Goal: Information Seeking & Learning: Learn about a topic

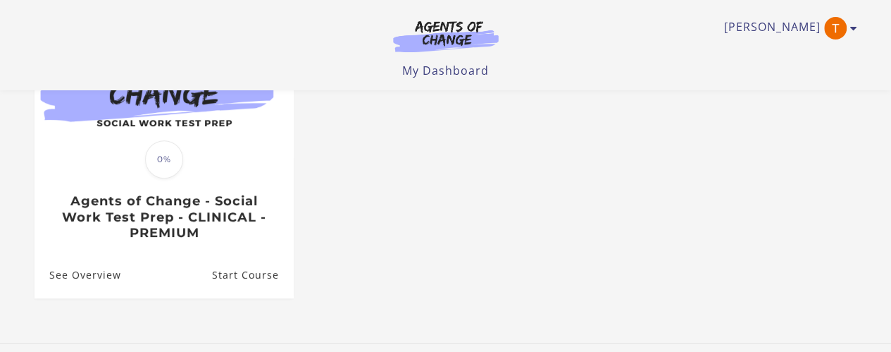
scroll to position [254, 0]
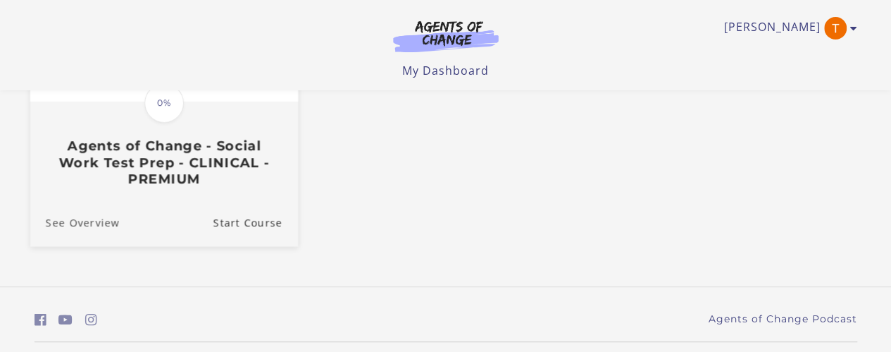
click at [98, 226] on link "See Overview" at bounding box center [74, 221] width 89 height 47
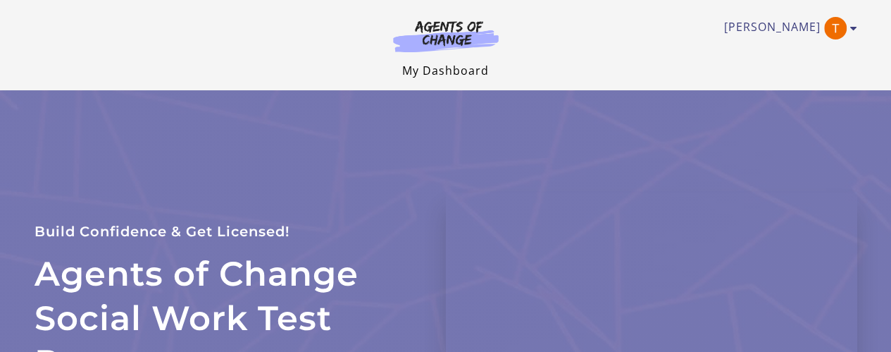
click at [438, 66] on link "My Dashboard" at bounding box center [445, 70] width 87 height 15
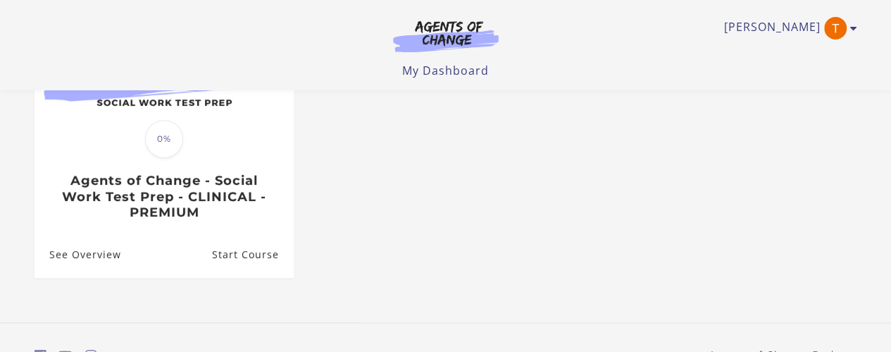
scroll to position [225, 0]
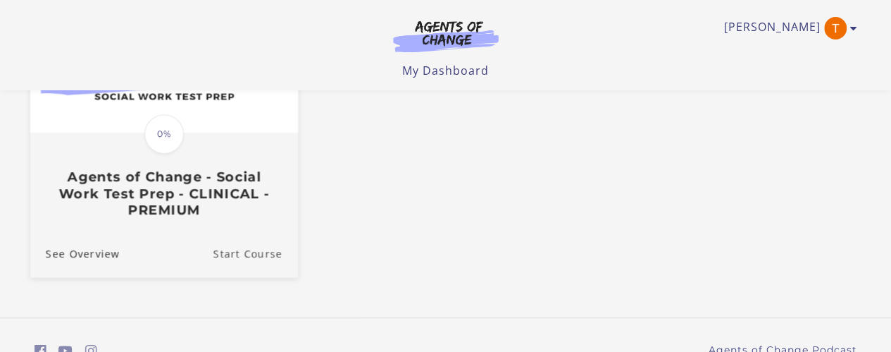
click at [255, 260] on link "Start Course" at bounding box center [255, 252] width 85 height 47
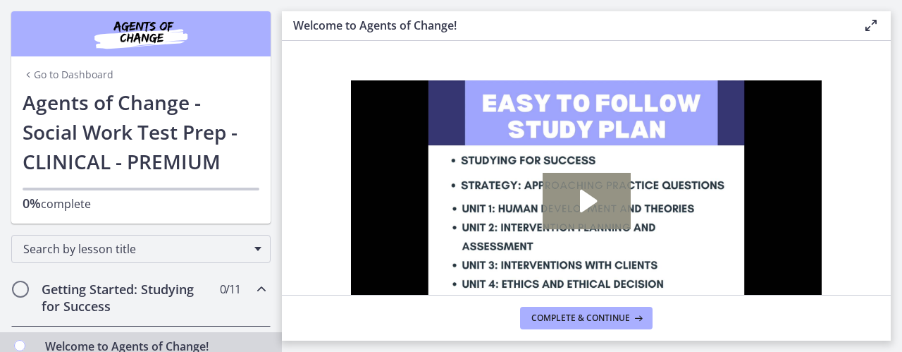
click at [607, 208] on icon "Play Video: c1o6hcmjueu5qasqsu00.mp4" at bounding box center [586, 201] width 88 height 56
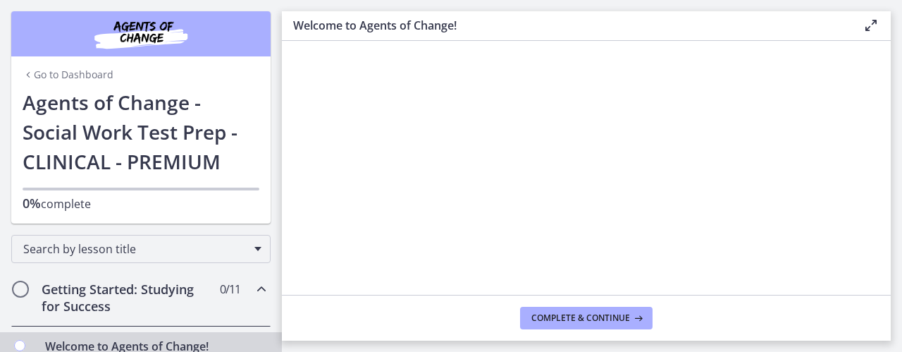
click at [870, 21] on icon at bounding box center [870, 25] width 17 height 17
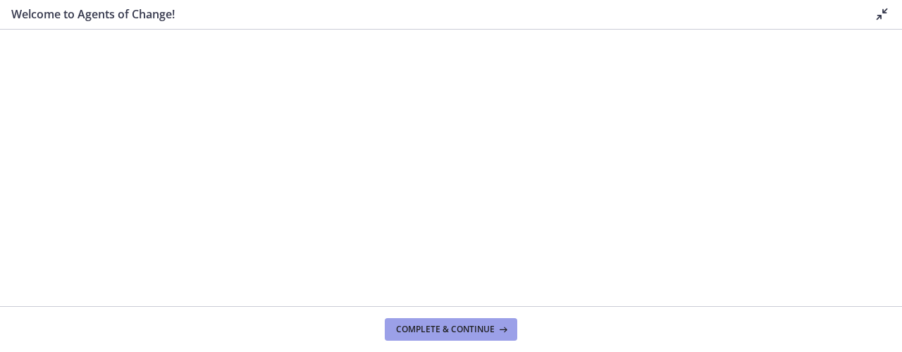
click at [459, 324] on span "Complete & continue" at bounding box center [445, 328] width 99 height 11
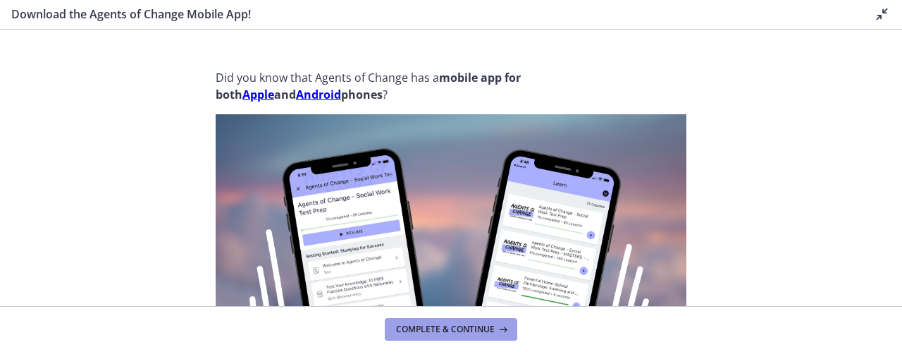
click at [475, 337] on button "Complete & continue" at bounding box center [451, 329] width 132 height 23
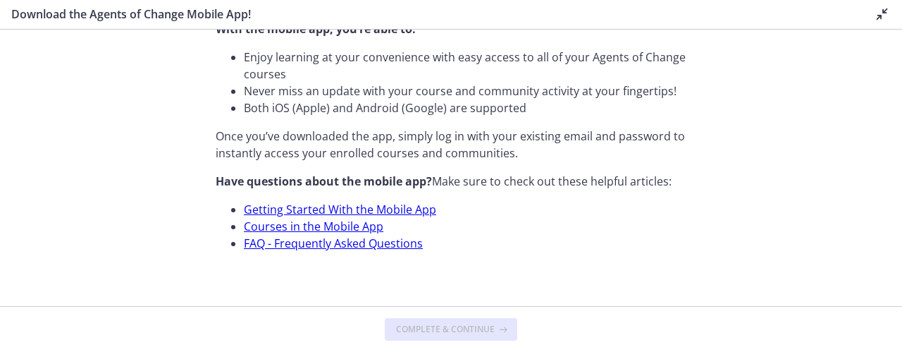
scroll to position [585, 0]
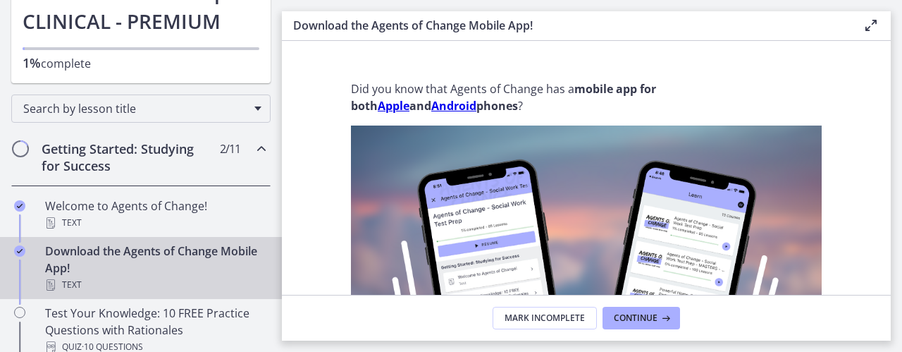
scroll to position [141, 0]
click at [628, 326] on button "Continue" at bounding box center [640, 317] width 77 height 23
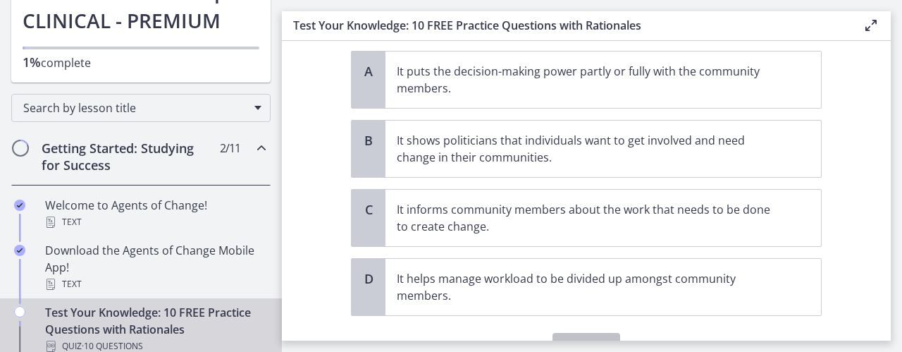
scroll to position [178, 0]
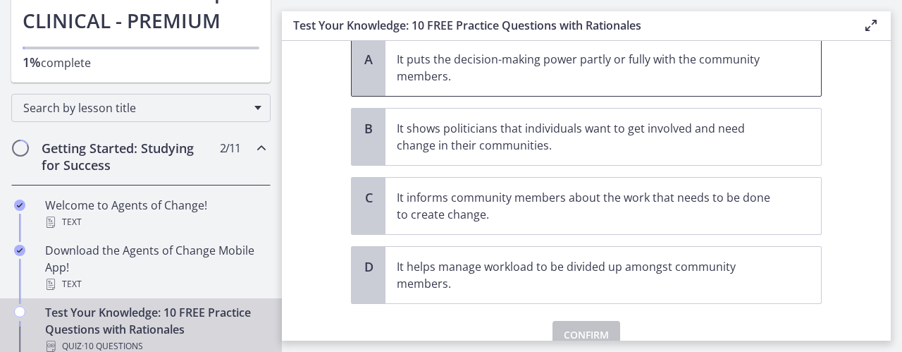
click at [557, 70] on p "It puts the decision-making power partly or fully with the community members." at bounding box center [589, 68] width 385 height 34
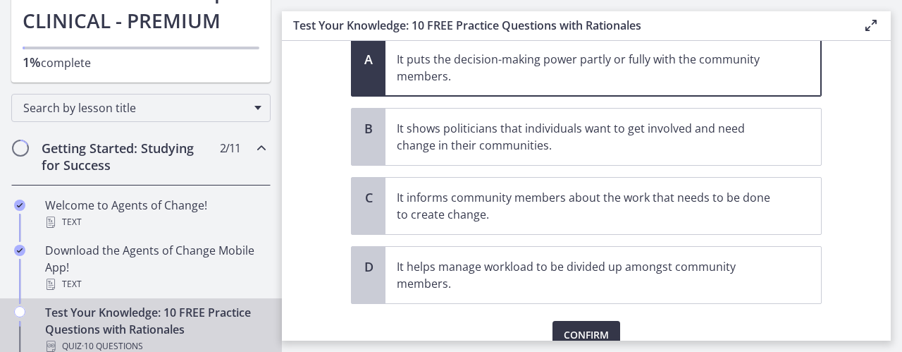
click at [578, 328] on span "Confirm" at bounding box center [586, 334] width 45 height 17
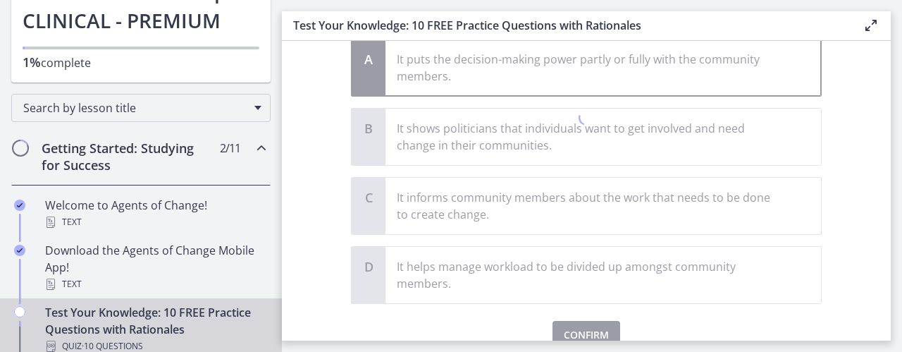
click at [867, 29] on icon at bounding box center [870, 25] width 17 height 17
